Goal: Find specific page/section: Find specific page/section

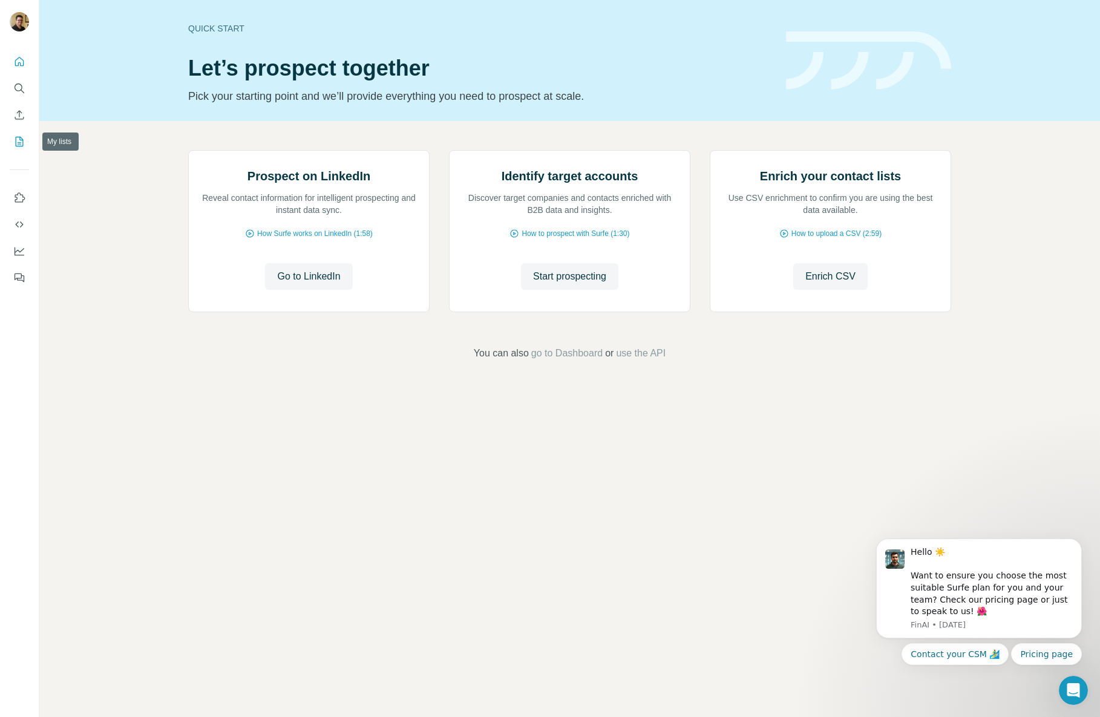
click at [18, 146] on icon "My lists" at bounding box center [20, 142] width 8 height 10
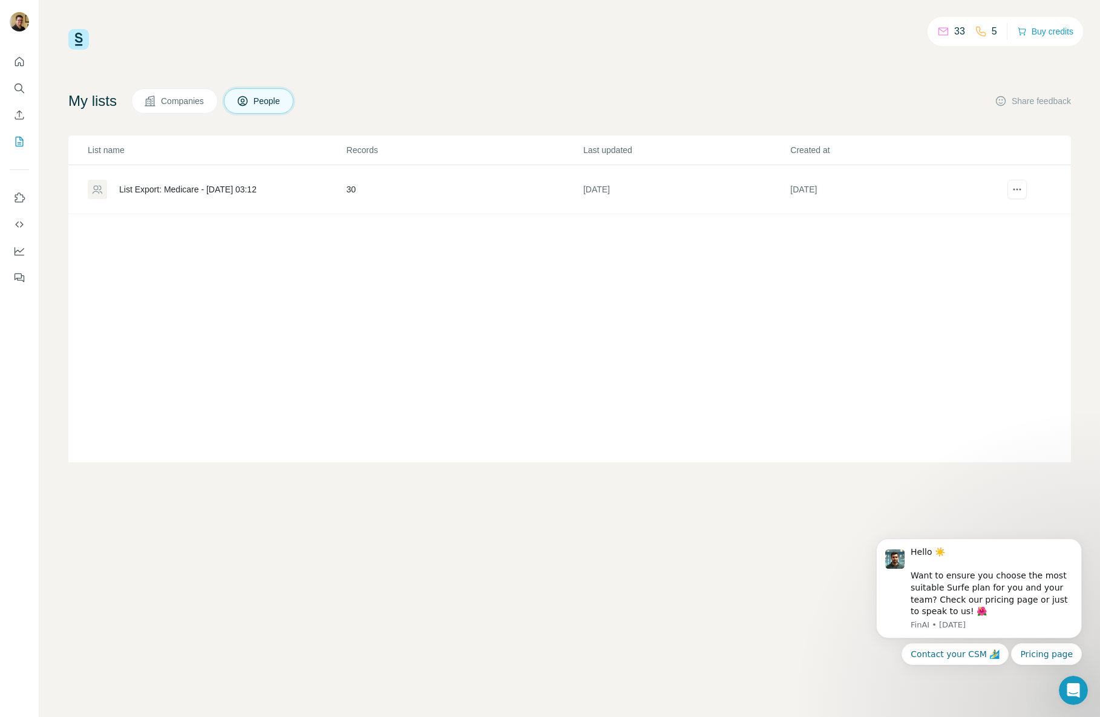
click at [186, 188] on div "List Export: Medicare - [DATE] 03:12" at bounding box center [187, 189] width 137 height 12
